Goal: Information Seeking & Learning: Check status

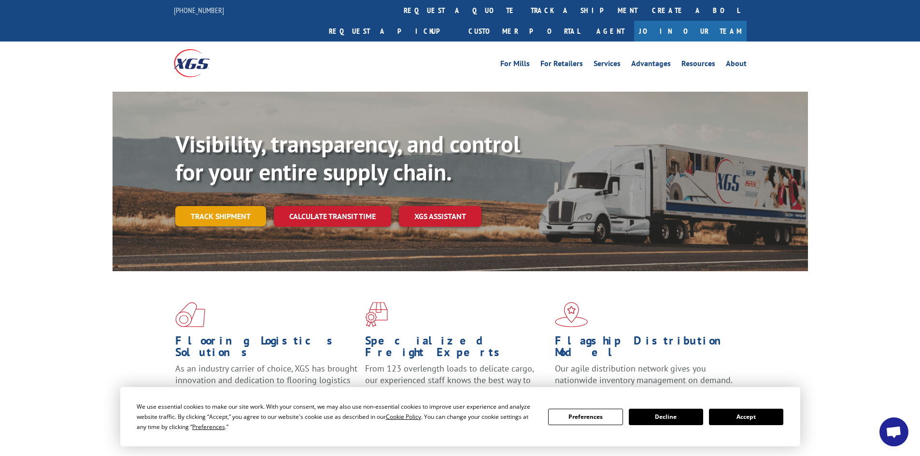
click at [208, 206] on link "Track shipment" at bounding box center [220, 216] width 91 height 20
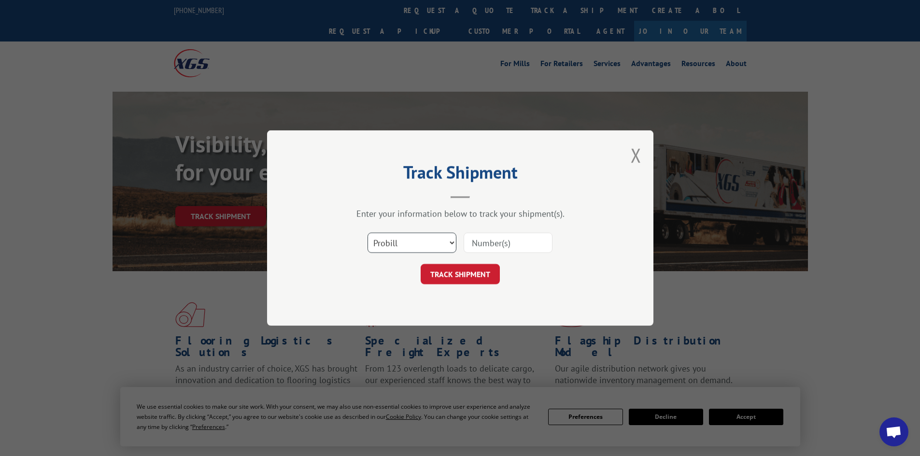
click at [431, 246] on select "Select category... Probill BOL PO" at bounding box center [411, 243] width 89 height 20
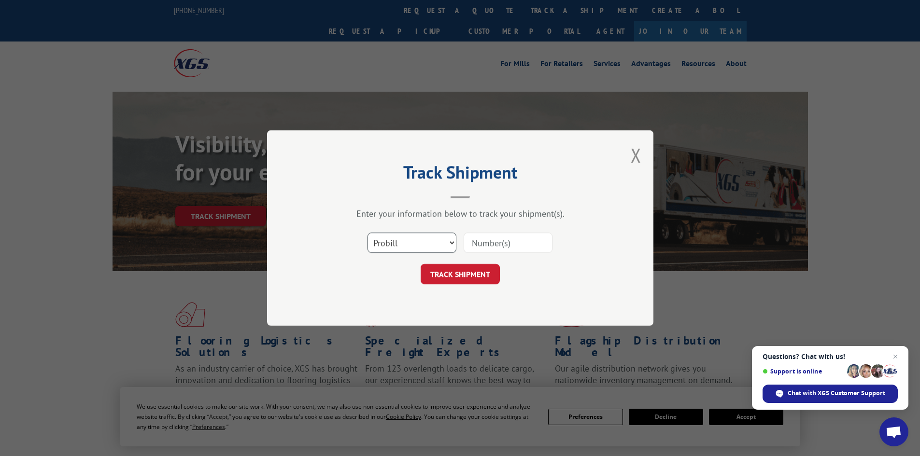
select select "po"
click at [367, 233] on select "Select category... Probill BOL PO" at bounding box center [411, 243] width 89 height 20
click at [495, 245] on input at bounding box center [508, 243] width 89 height 20
paste input "38535461"
type input "38535461"
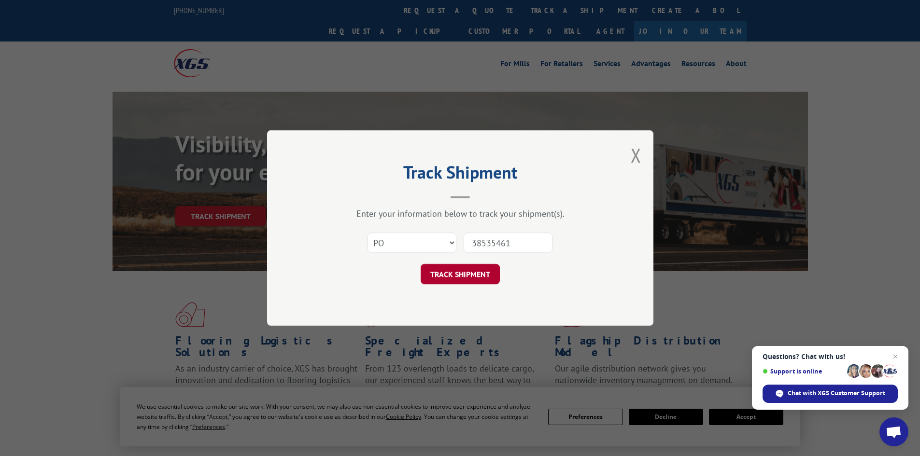
click at [455, 276] on button "TRACK SHIPMENT" at bounding box center [460, 274] width 79 height 20
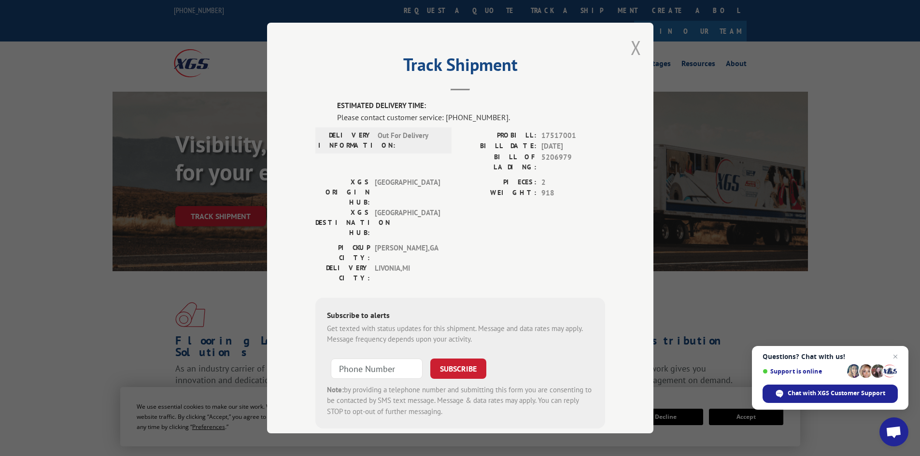
click at [631, 48] on button "Close modal" at bounding box center [636, 48] width 11 height 26
